Goal: Information Seeking & Learning: Learn about a topic

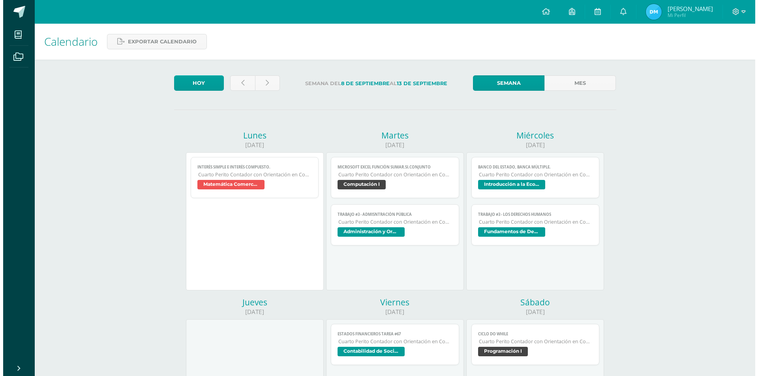
scroll to position [79, 0]
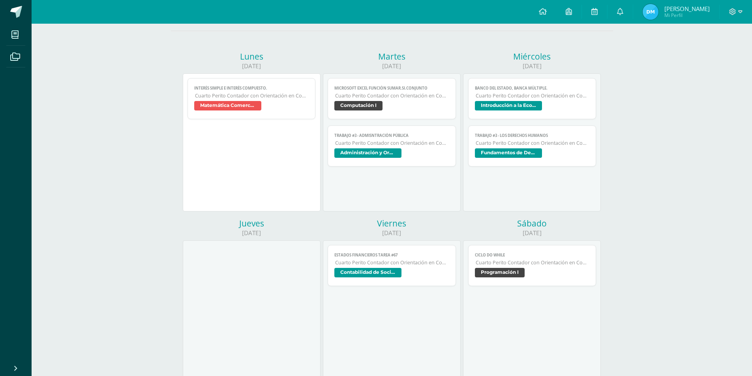
click at [518, 139] on link "TRABAJO #3 - LOS DERECHOS HUMANOS Cuarto Perito Contador con Orientación en Com…" at bounding box center [532, 146] width 128 height 41
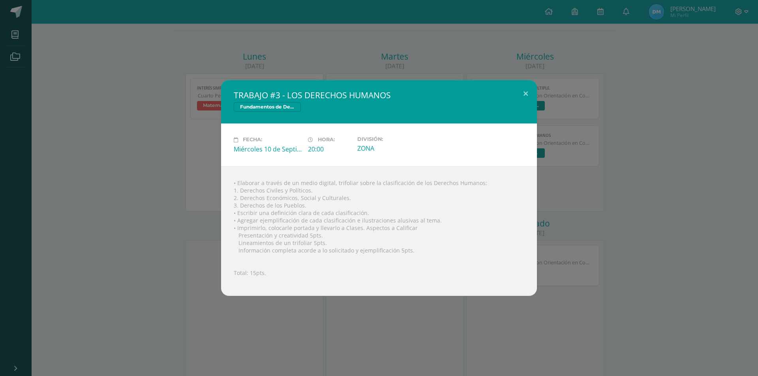
drag, startPoint x: 426, startPoint y: 182, endPoint x: 479, endPoint y: 180, distance: 52.9
click at [479, 180] on div "• Elaborar a través de un medio digital, trifoliar sobre la clasificación de lo…" at bounding box center [379, 231] width 316 height 130
click at [532, 93] on button at bounding box center [525, 93] width 22 height 27
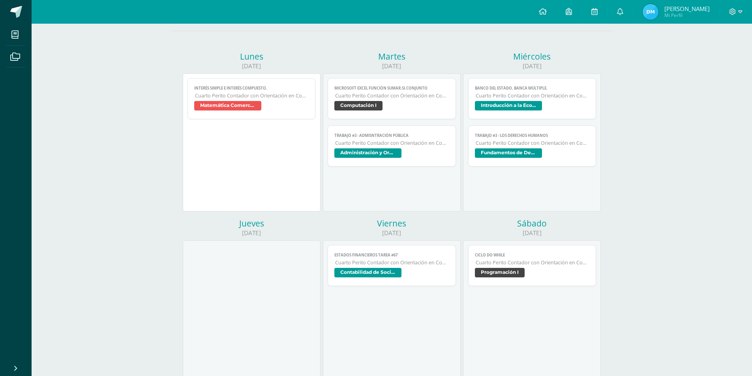
click at [501, 156] on span "Fundamentos de Derecho" at bounding box center [508, 152] width 67 height 9
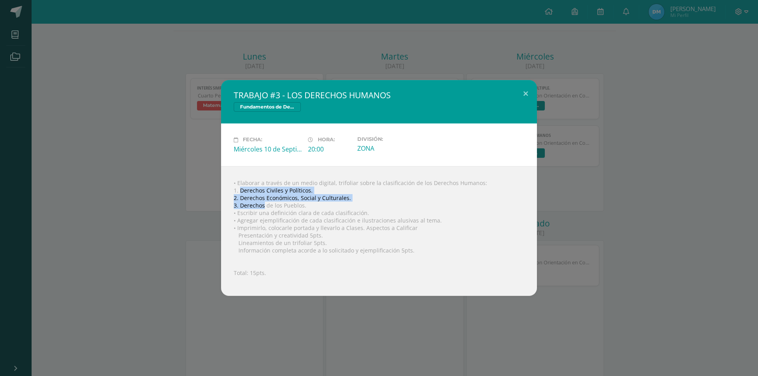
drag, startPoint x: 240, startPoint y: 192, endPoint x: 265, endPoint y: 208, distance: 29.9
click at [264, 205] on div "• Elaborar a través de un medio digital, trifoliar sobre la clasificación de lo…" at bounding box center [379, 231] width 316 height 130
click at [279, 212] on div "• Elaborar a través de un medio digital, trifoliar sobre la clasificación de lo…" at bounding box center [379, 231] width 316 height 130
drag, startPoint x: 378, startPoint y: 182, endPoint x: 380, endPoint y: 204, distance: 22.2
click at [380, 204] on div "• Elaborar a través de un medio digital, trifoliar sobre la clasificación de lo…" at bounding box center [379, 231] width 316 height 130
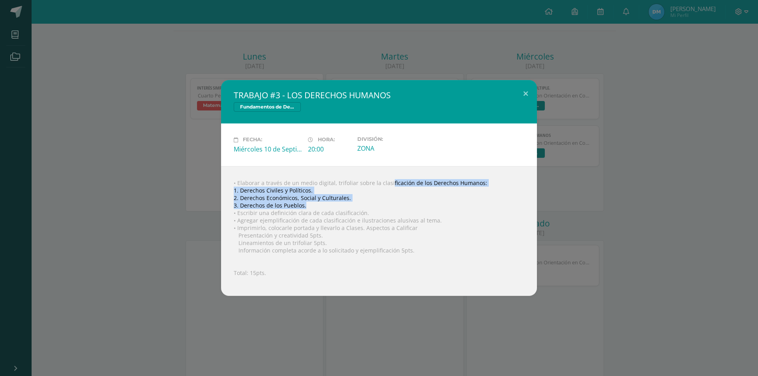
copy div "clasificación de los Derechos Humanos: 1. Derechos Civiles y Políticos. 2. Dere…"
click at [379, 179] on div "• Elaborar a través de un medio digital, trifoliar sobre la clasificación de lo…" at bounding box center [379, 231] width 316 height 130
drag, startPoint x: 378, startPoint y: 180, endPoint x: 365, endPoint y: 210, distance: 32.9
click at [365, 210] on div "• Elaborar a través de un medio digital, trifoliar sobre la clasificación de lo…" at bounding box center [379, 231] width 316 height 130
copy div "clasificación de los Derechos Humanos: 1. Derechos Civiles y Políticos. 2. Dere…"
